Goal: Find specific page/section: Find specific page/section

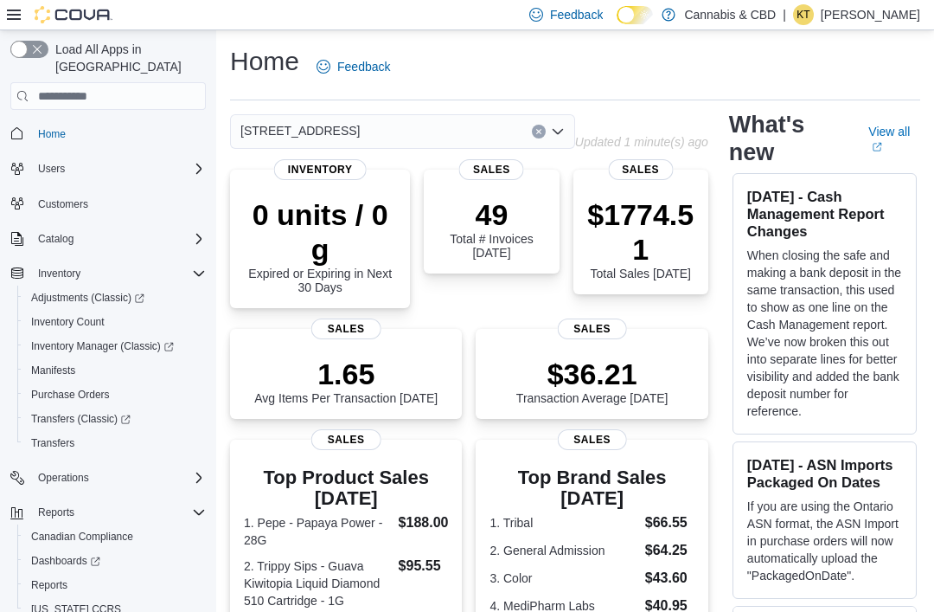
click at [543, 138] on button "Clear input" at bounding box center [539, 132] width 14 height 14
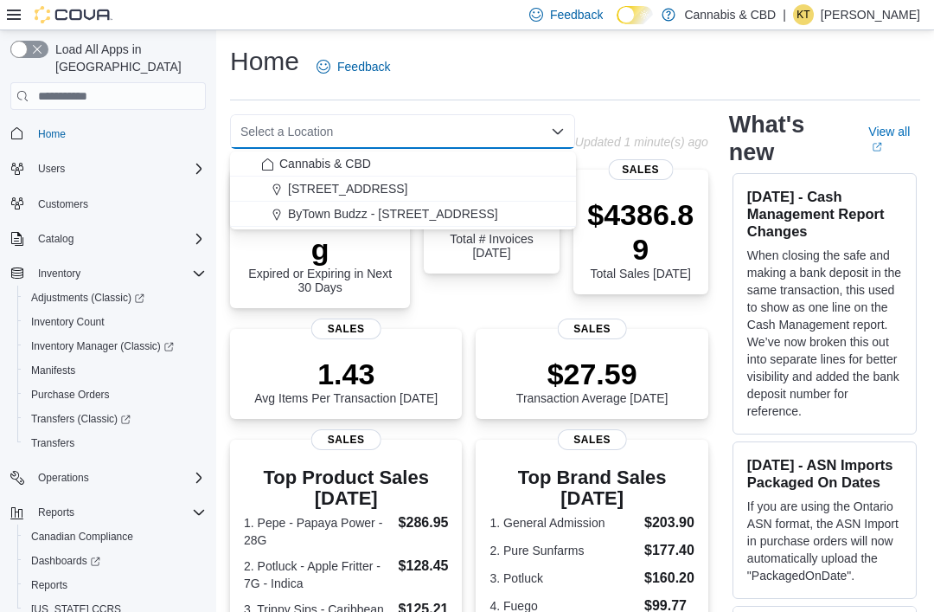
click at [335, 163] on span "Cannabis & CBD" at bounding box center [325, 163] width 92 height 17
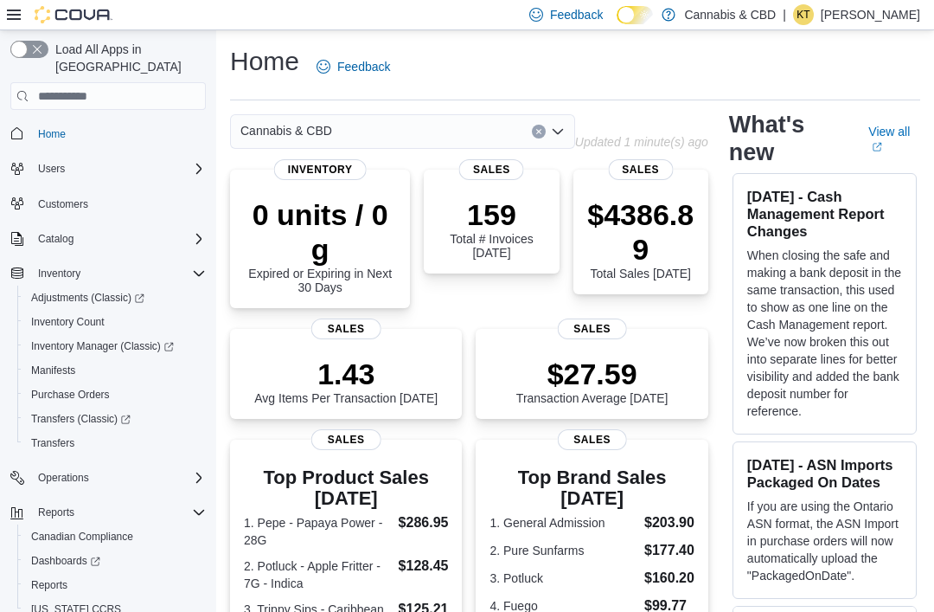
click at [534, 135] on button "Clear input" at bounding box center [539, 132] width 14 height 14
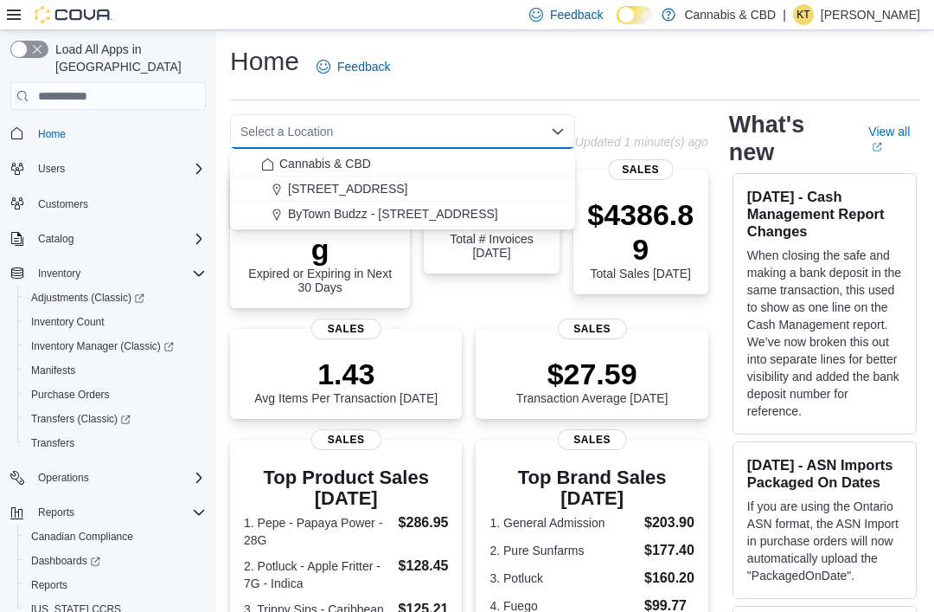
click at [349, 218] on span "ByTown Budzz - [STREET_ADDRESS]" at bounding box center [393, 213] width 210 height 17
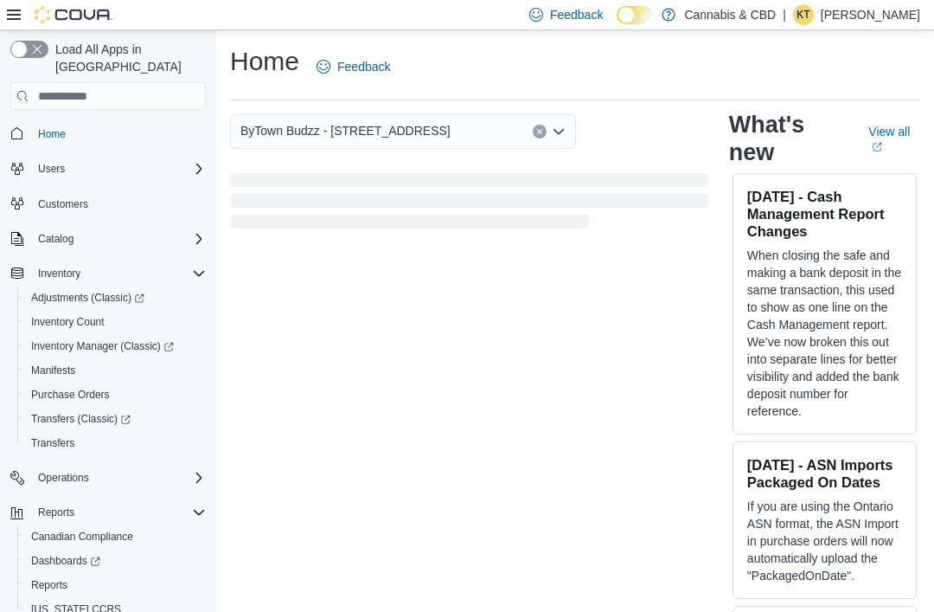
click at [437, 56] on div "Home Feedback" at bounding box center [575, 66] width 690 height 45
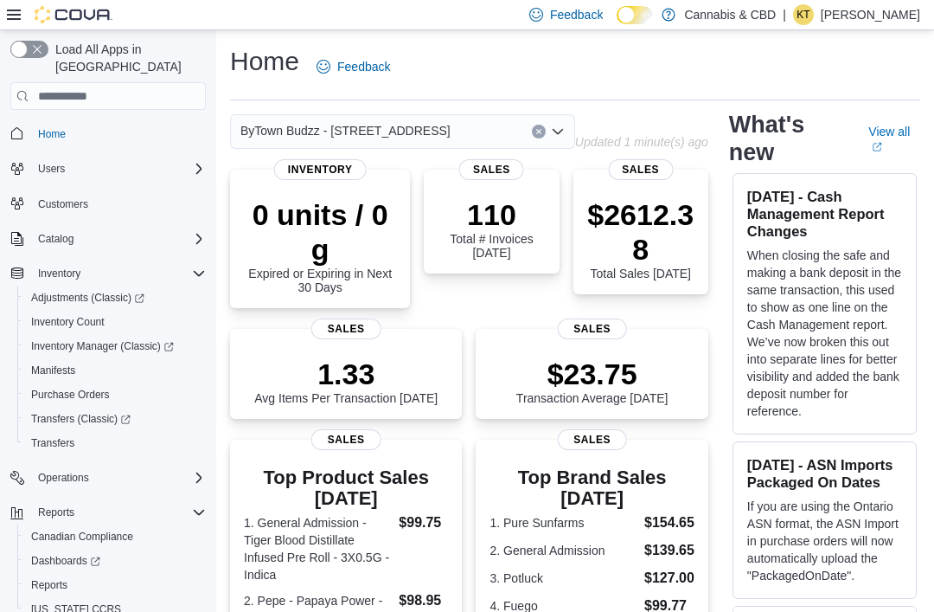
click at [446, 125] on div "ByTown Budzz - [STREET_ADDRESS]" at bounding box center [402, 131] width 345 height 35
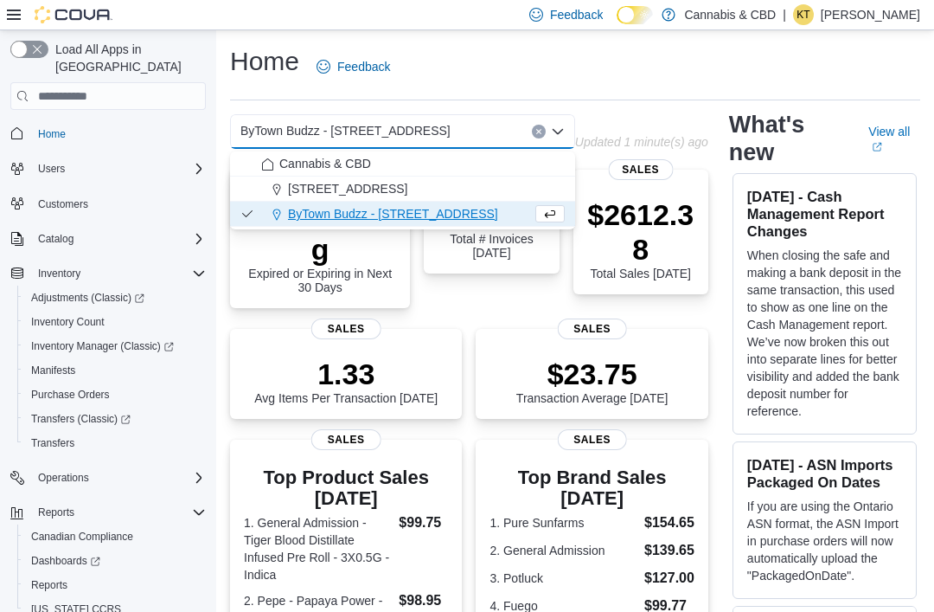
click at [337, 189] on span "[STREET_ADDRESS]" at bounding box center [347, 188] width 119 height 17
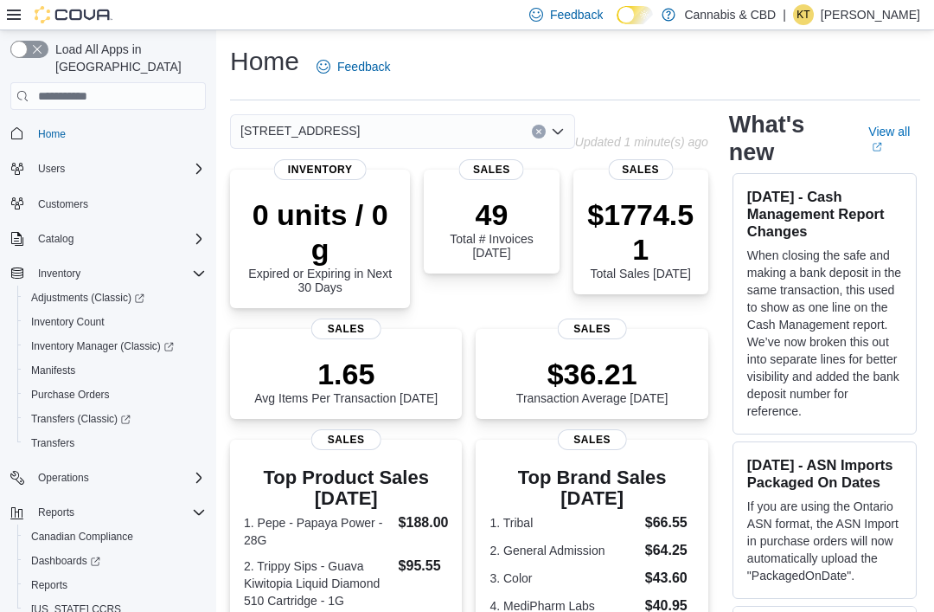
click at [431, 74] on div "Home Feedback" at bounding box center [575, 66] width 690 height 45
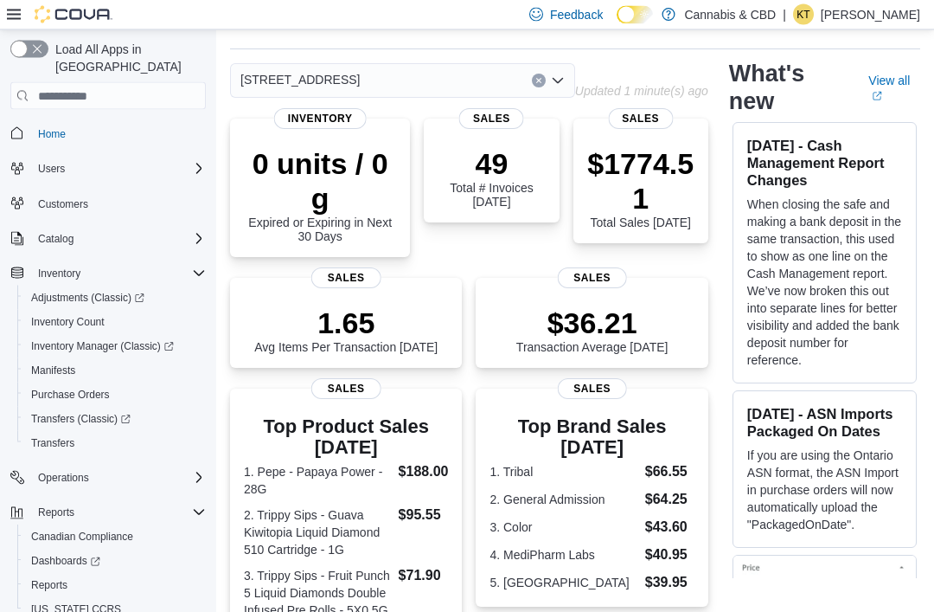
scroll to position [51, 0]
